Goal: Check status: Check status

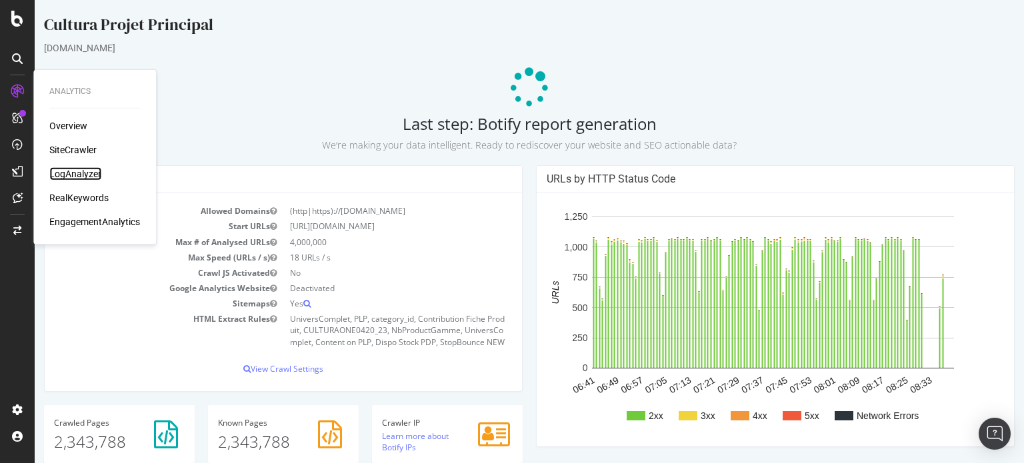
click at [73, 171] on div "LogAnalyzer" at bounding box center [75, 173] width 52 height 13
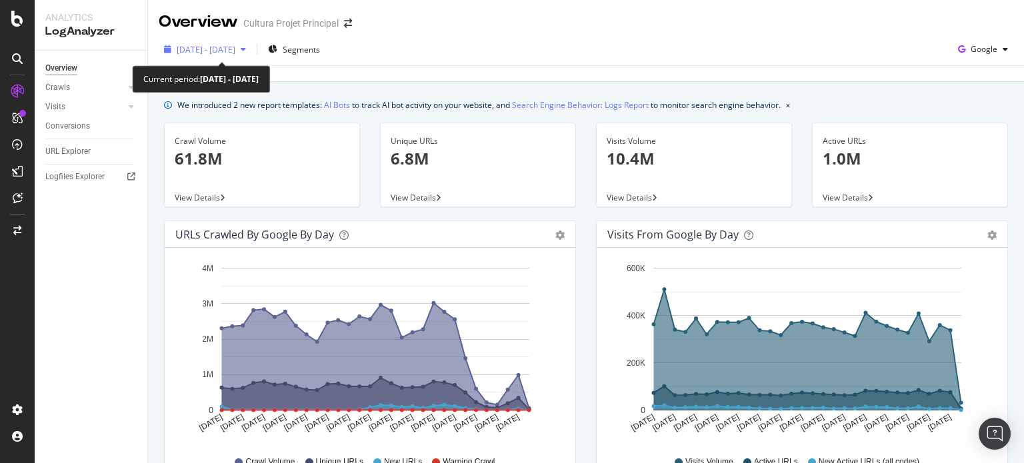
click at [235, 52] on span "[DATE] - [DATE]" at bounding box center [206, 49] width 59 height 11
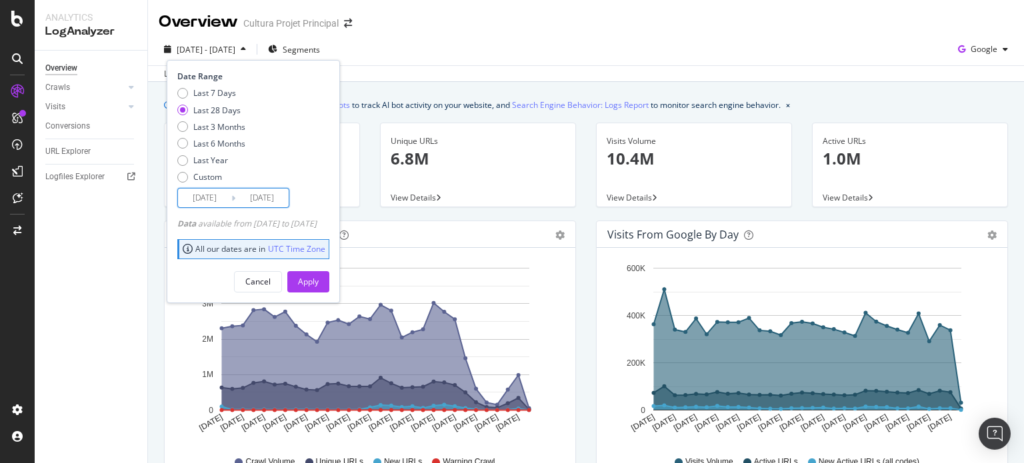
click at [262, 197] on input "[DATE]" at bounding box center [261, 198] width 53 height 19
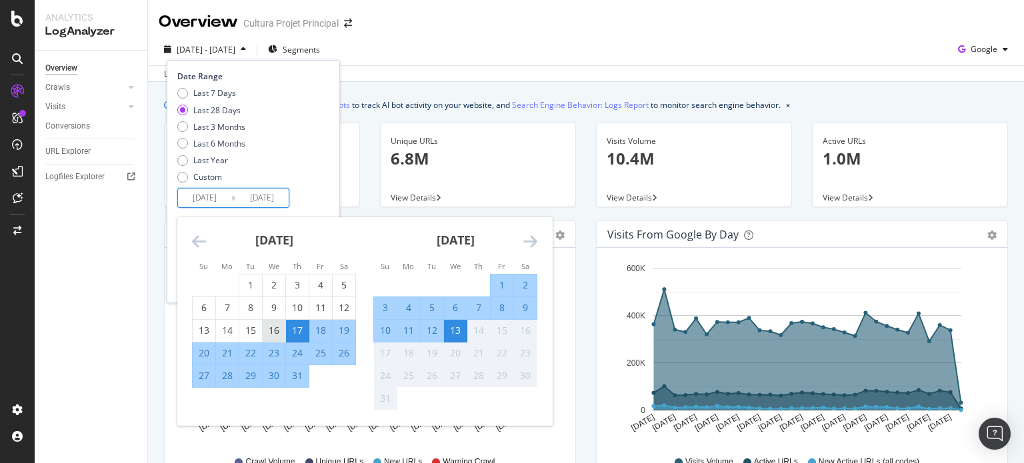
click at [281, 328] on div "16" at bounding box center [274, 330] width 23 height 13
type input "[DATE]"
click at [432, 331] on div "12" at bounding box center [431, 330] width 23 height 13
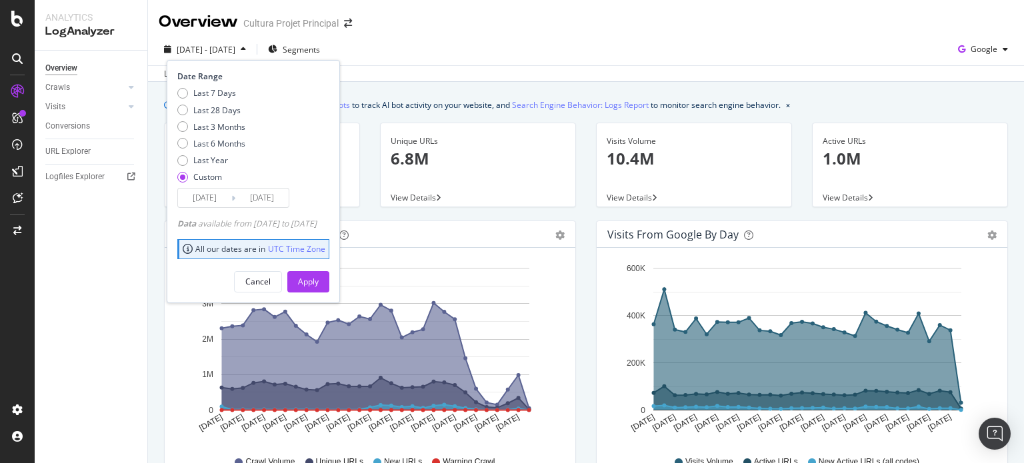
type input "[DATE]"
click at [319, 281] on div "Apply" at bounding box center [308, 281] width 21 height 11
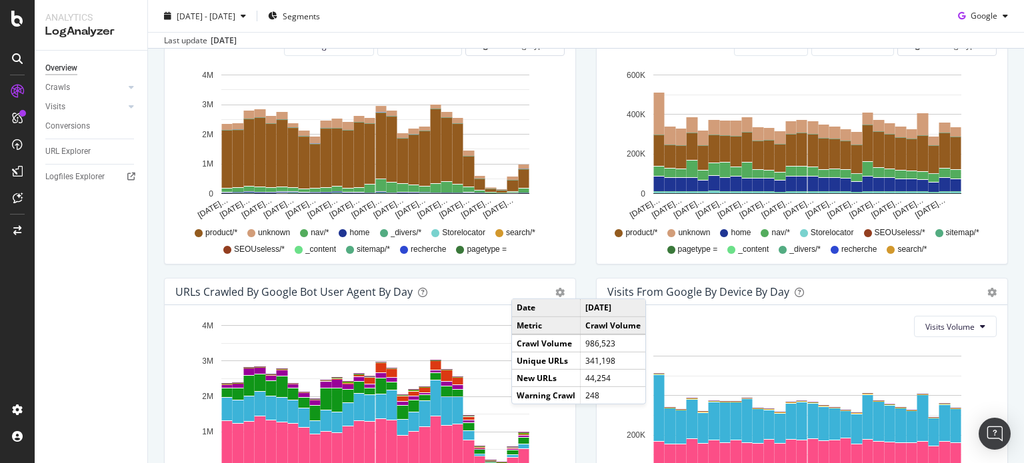
scroll to position [547, 0]
